Goal: Check status: Check status

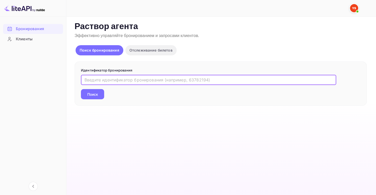
paste input "9285421."
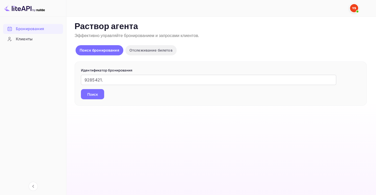
click at [99, 94] on button "Поиск" at bounding box center [92, 94] width 23 height 10
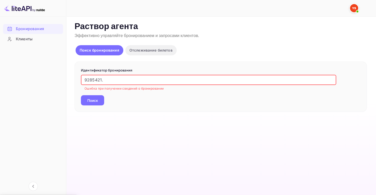
click at [112, 80] on input "9285421." at bounding box center [208, 80] width 255 height 10
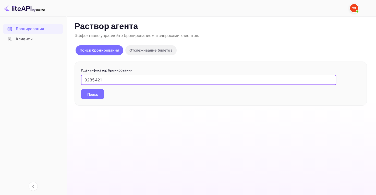
type input "9285421"
click at [81, 89] on button "Поиск" at bounding box center [92, 94] width 23 height 10
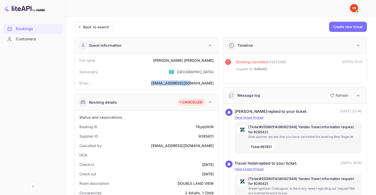
drag, startPoint x: 174, startPoint y: 83, endPoint x: 218, endPoint y: 86, distance: 44.0
click at [218, 86] on div "Full name [PERSON_NAME] Nationality 🇰🇿 [DEMOGRAPHIC_DATA] Email [EMAIL_ADDRESS]…" at bounding box center [147, 72] width 144 height 36
copy ya-tr-span "[EMAIL_ADDRESS][DOMAIN_NAME]"
